Goal: Connect with others: Connect with others

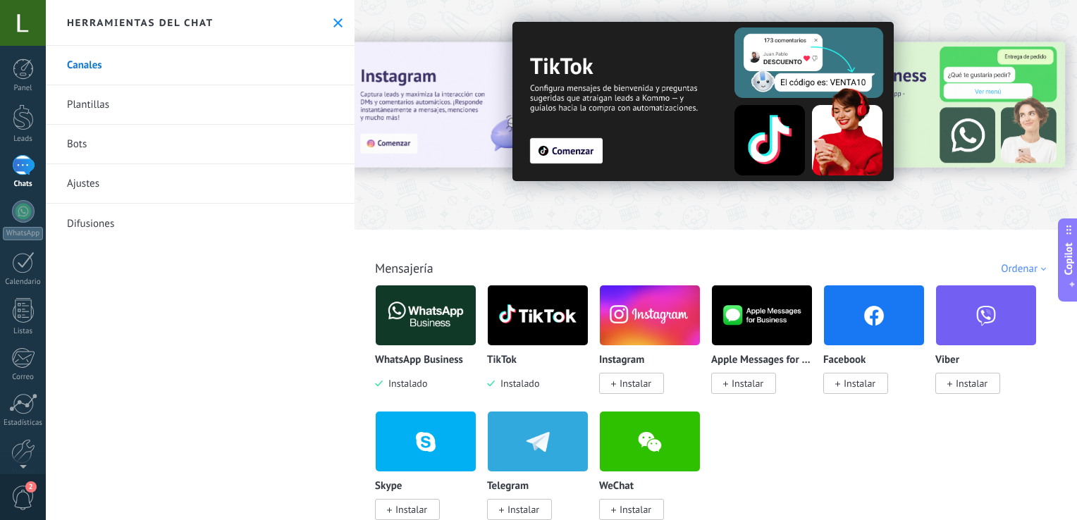
click at [417, 323] on img at bounding box center [426, 315] width 100 height 68
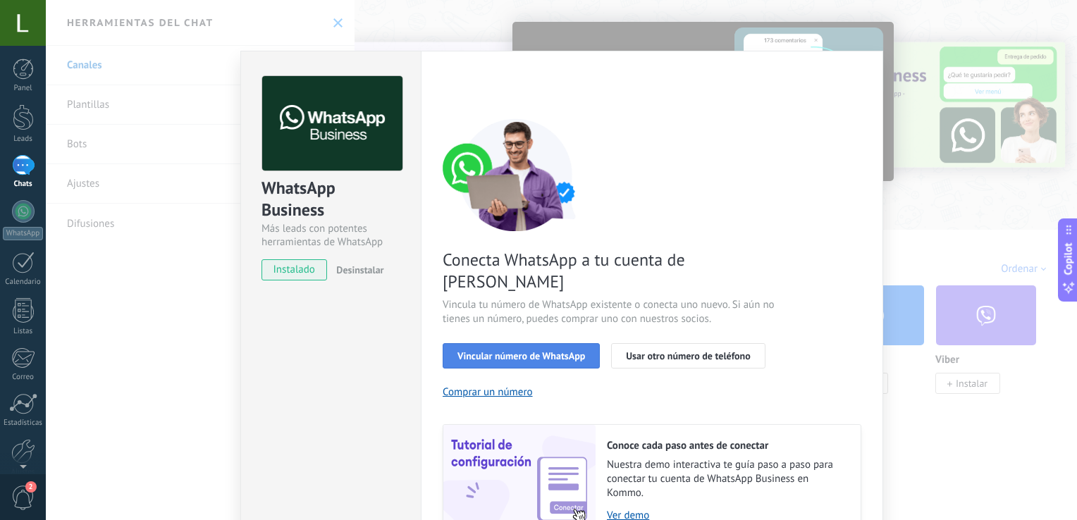
click at [494, 351] on span "Vincular número de WhatsApp" at bounding box center [522, 356] width 128 height 10
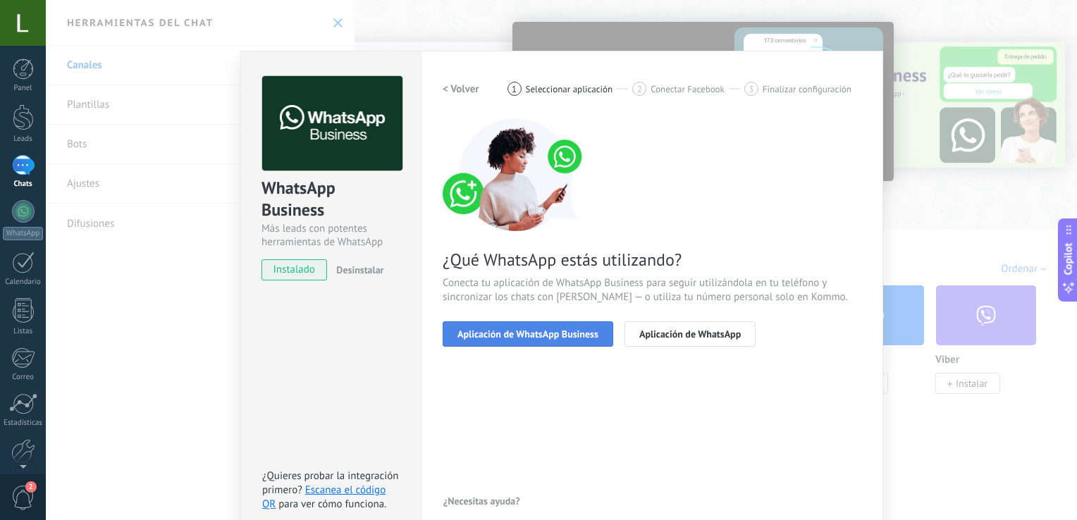
click at [587, 341] on button "Aplicación de WhatsApp Business" at bounding box center [528, 334] width 171 height 25
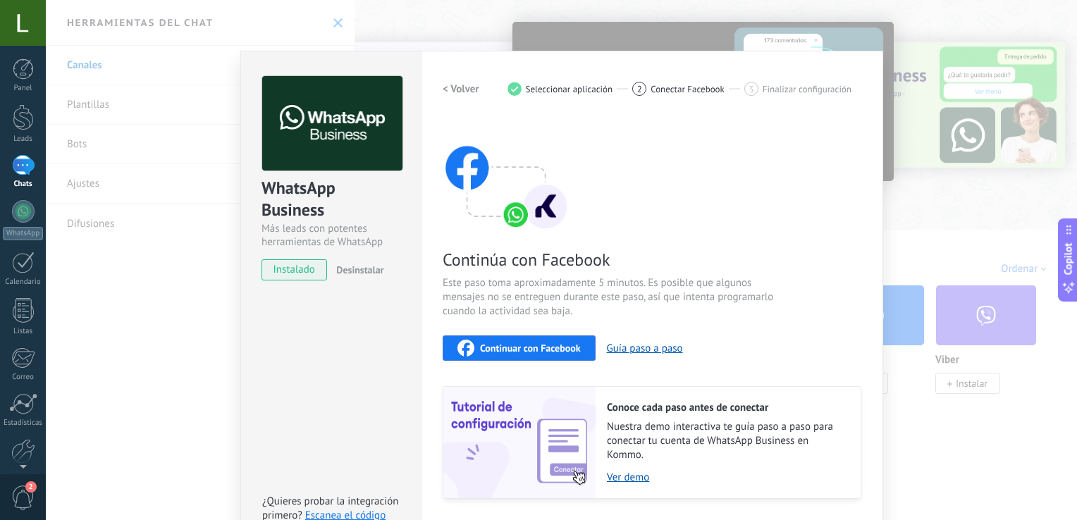
click at [525, 350] on span "Continuar con Facebook" at bounding box center [530, 348] width 101 height 10
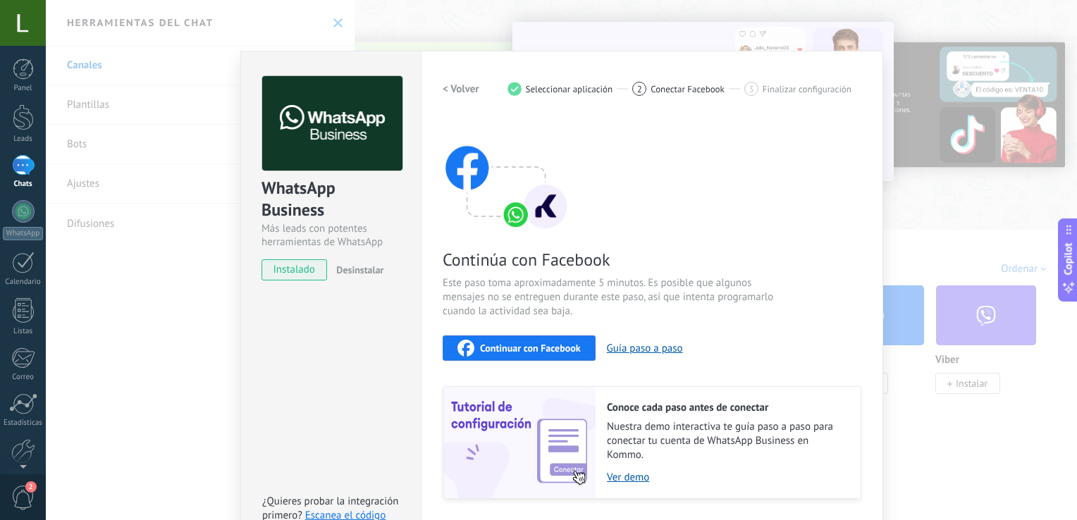
click at [652, 32] on div "WhatsApp Business Más leads con potentes herramientas de WhatsApp instalado Des…" at bounding box center [562, 260] width 1032 height 520
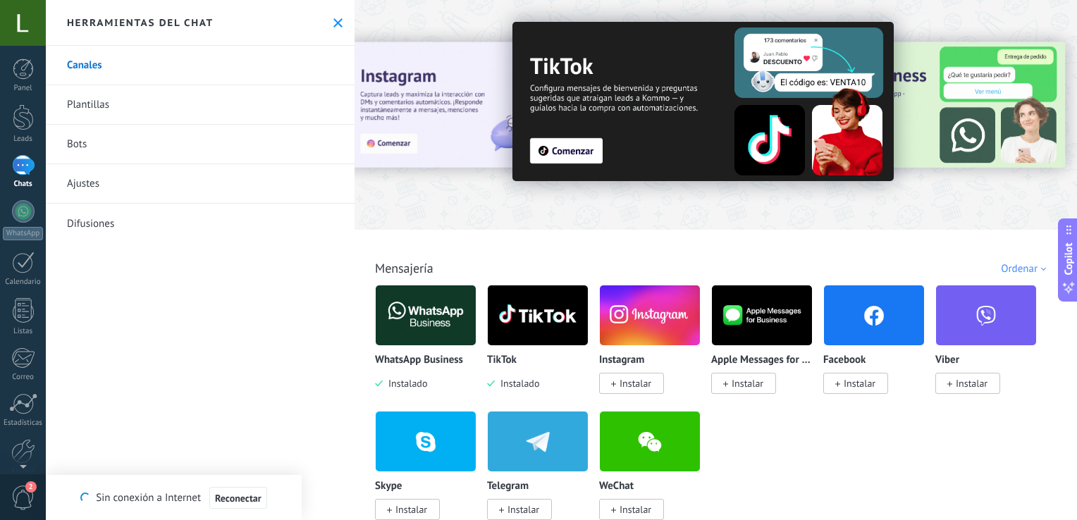
click at [433, 24] on div at bounding box center [716, 111] width 723 height 202
